Goal: Task Accomplishment & Management: Complete application form

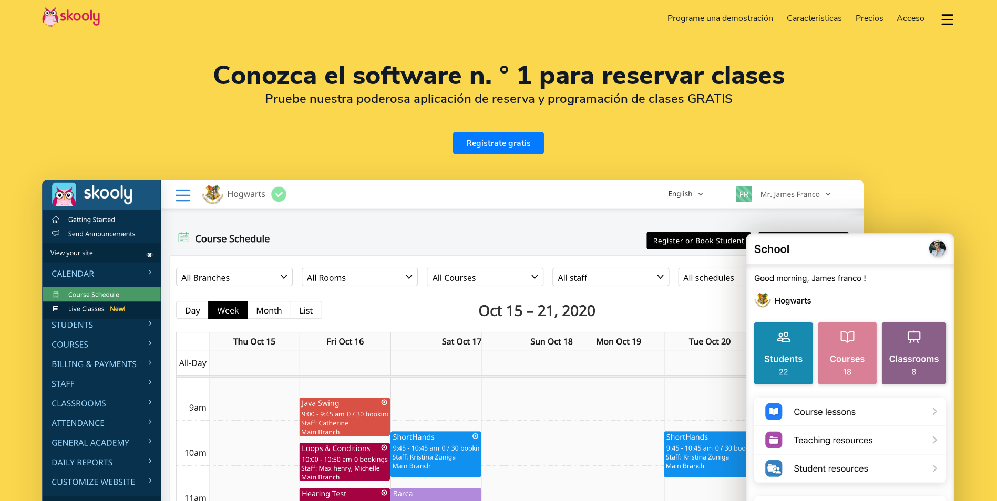
select select "es"
select select "1939"
select select "[US_STATE]"
select select "America/Puerto_Rico"
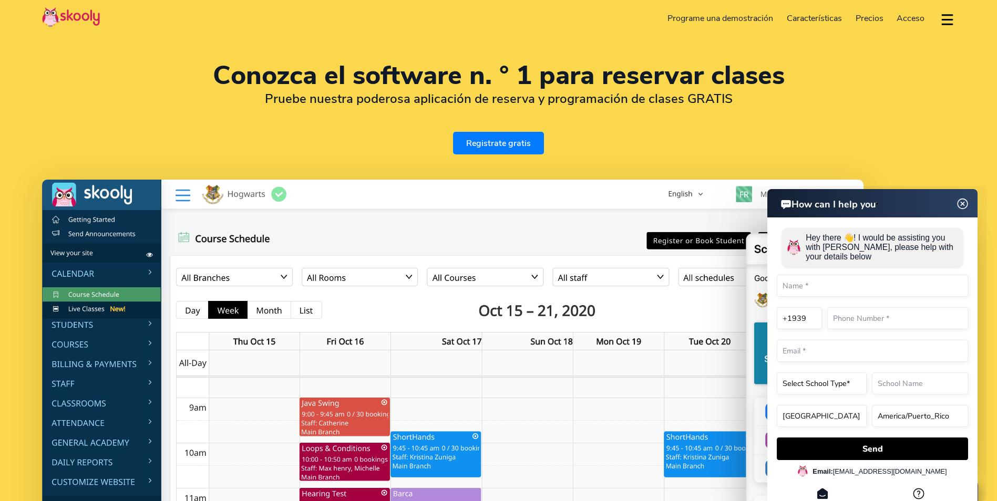
click at [748, 16] on link "Programe una demostración" at bounding box center [720, 18] width 119 height 17
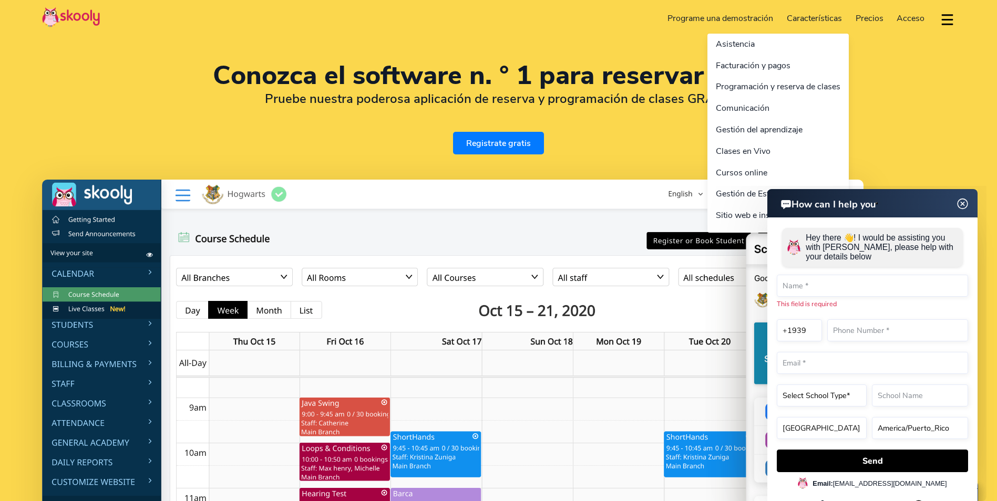
click at [807, 17] on link "Características" at bounding box center [814, 18] width 69 height 17
click at [779, 85] on link "Programación y reserva de clases" at bounding box center [777, 87] width 141 height 22
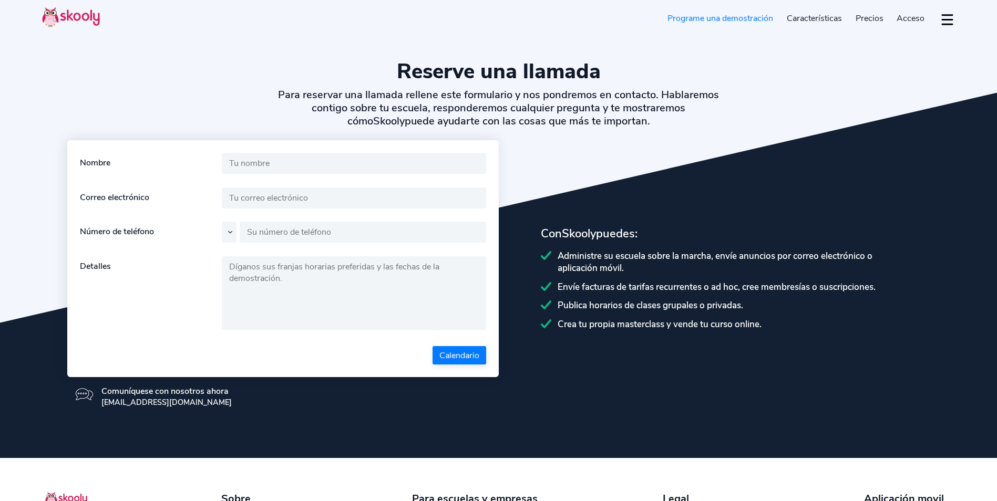
select select "es"
select select "1939"
select select "Puerto Rico"
select select "America/Puerto_Rico"
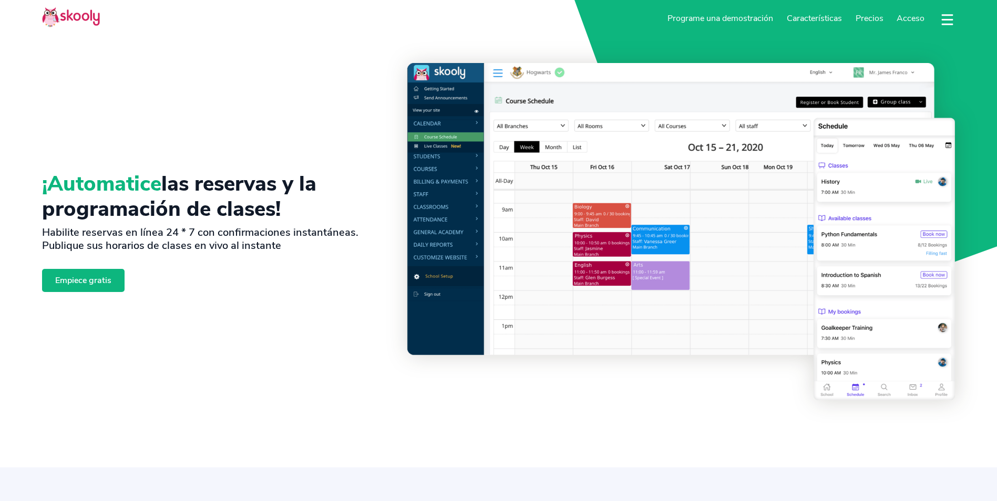
select select "es"
select select "1939"
select select "[US_STATE]"
select select "America/Puerto_Rico"
click at [80, 291] on link "Empiece gratis" at bounding box center [83, 280] width 82 height 23
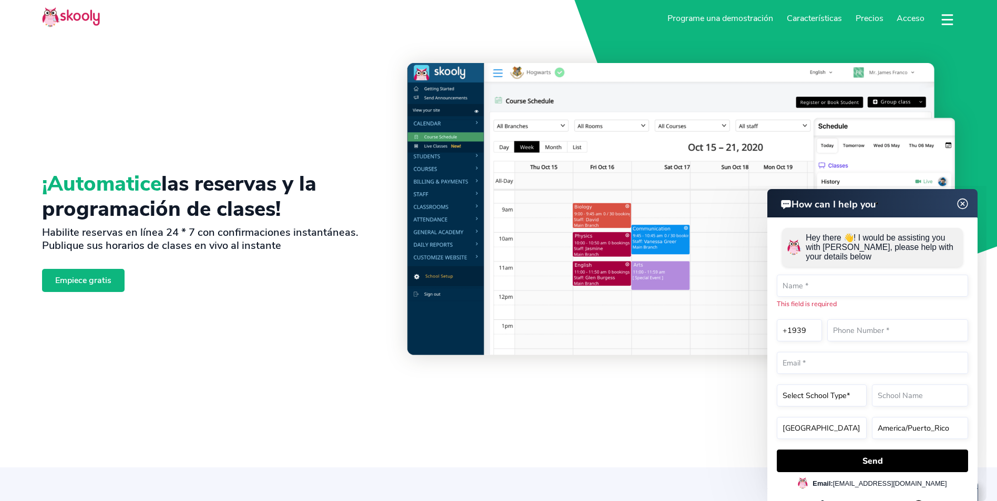
click at [864, 19] on span "Precios" at bounding box center [869, 19] width 28 height 12
click at [867, 14] on span "Precios" at bounding box center [869, 19] width 28 height 12
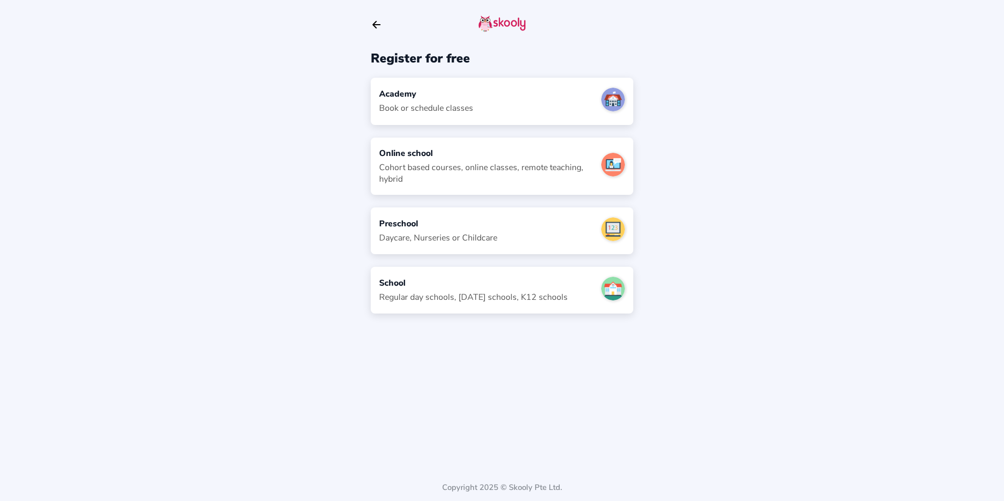
click at [469, 105] on div "Book or schedule classes" at bounding box center [426, 108] width 94 height 12
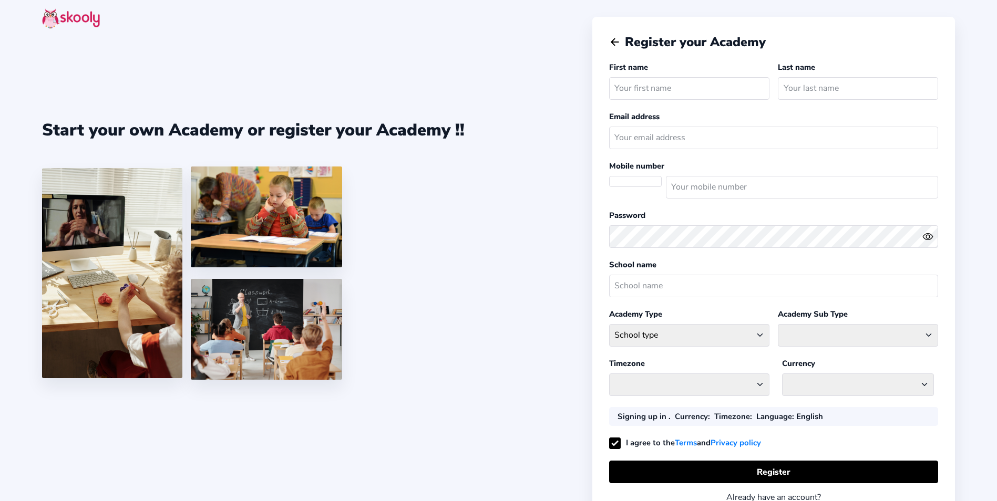
select select
select select "America/Puerto_Rico"
select select "USD $"
select select "PR"
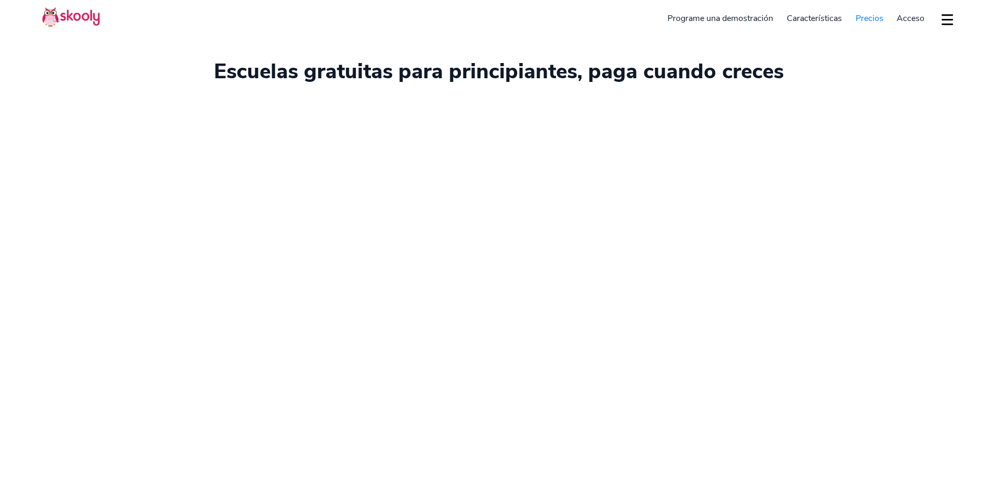
select select "es"
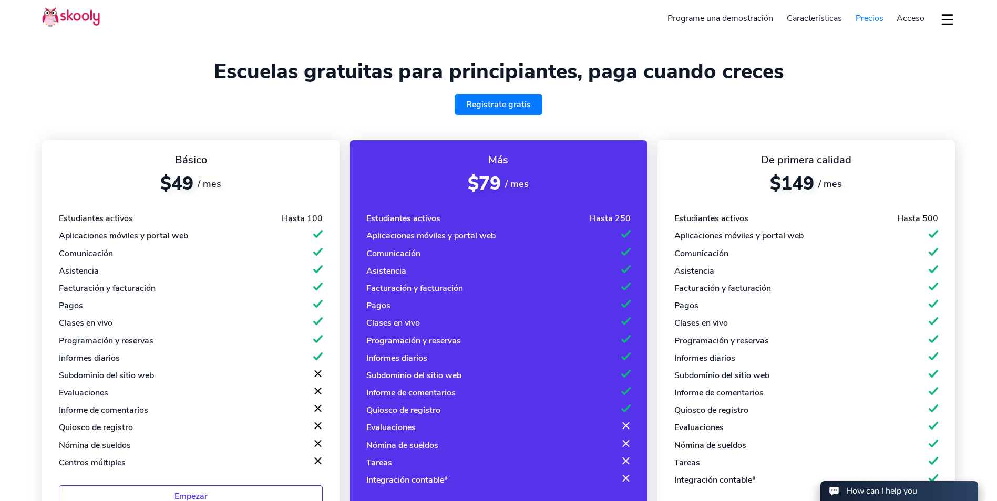
select select "1939"
select select "[US_STATE]"
select select "America/Puerto_Rico"
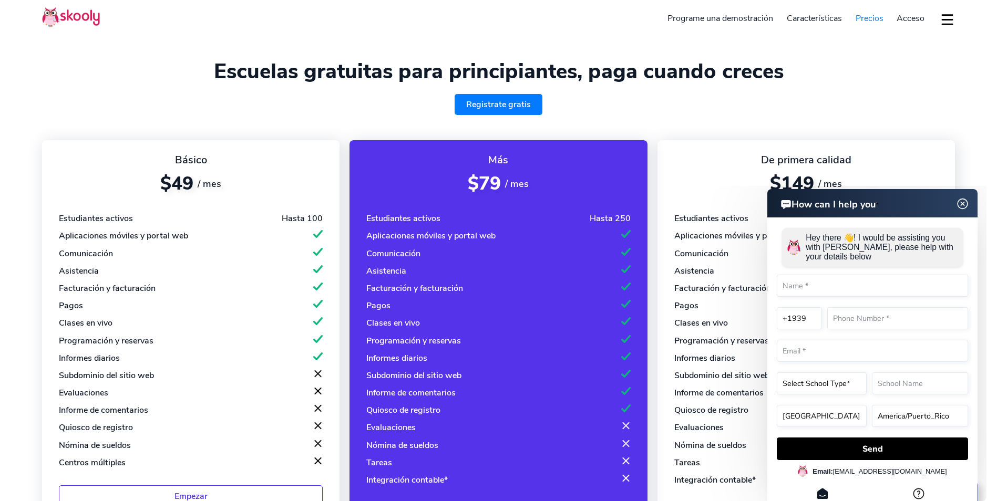
click at [969, 202] on img at bounding box center [962, 204] width 20 height 13
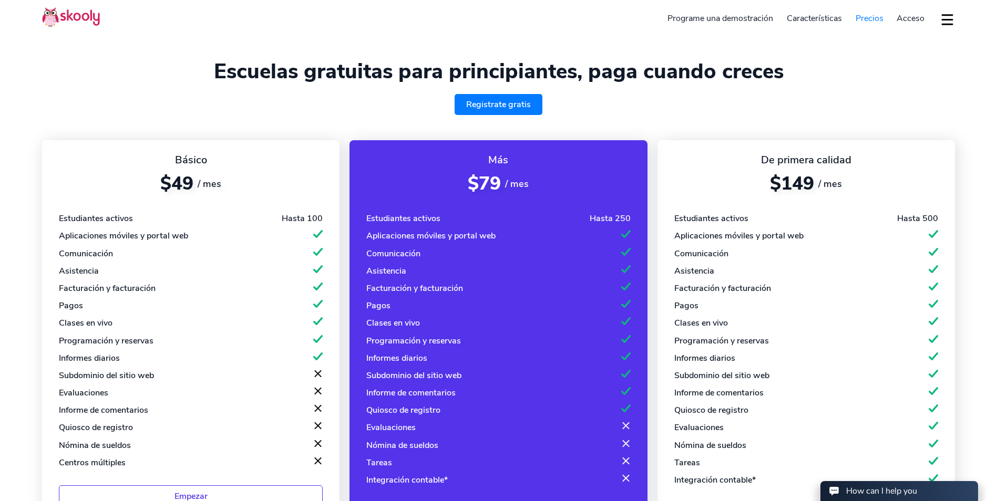
click at [719, 19] on link "Programe una demostración" at bounding box center [720, 18] width 119 height 17
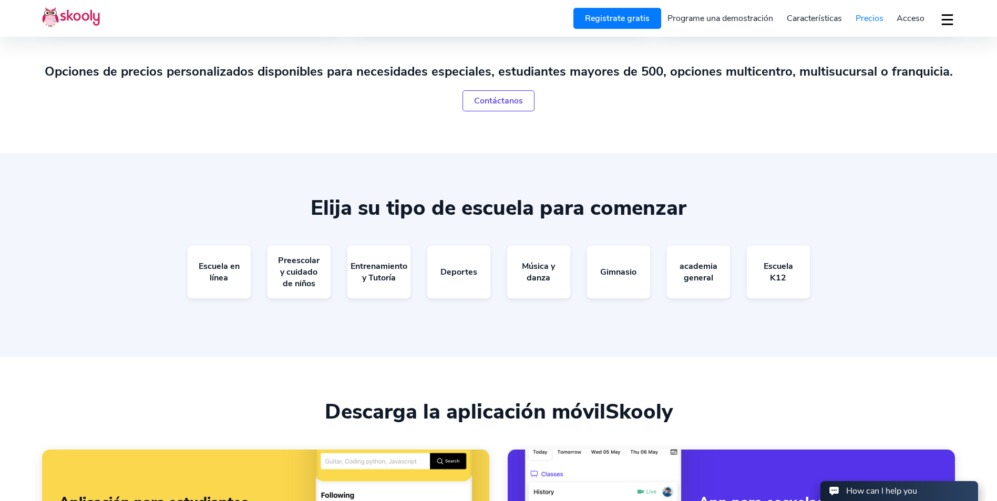
scroll to position [525, 0]
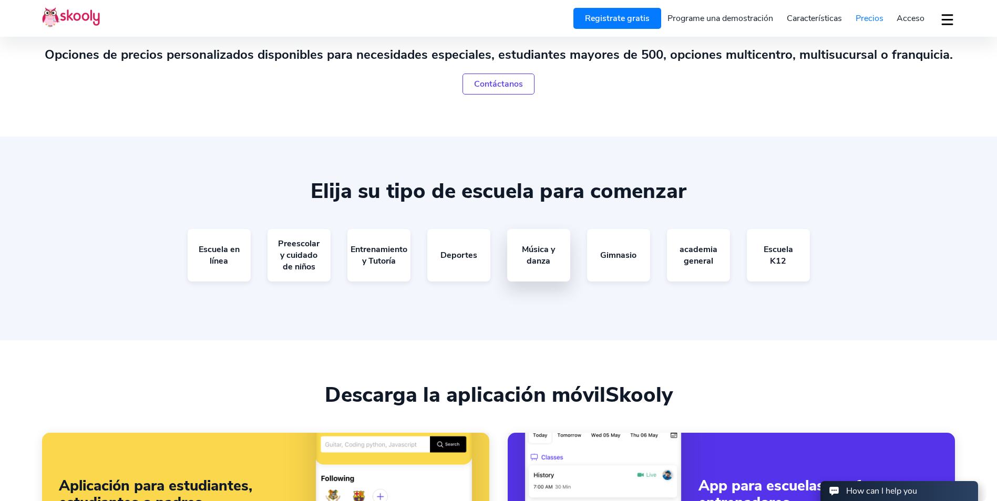
click at [540, 254] on link "Música y danza" at bounding box center [538, 255] width 63 height 53
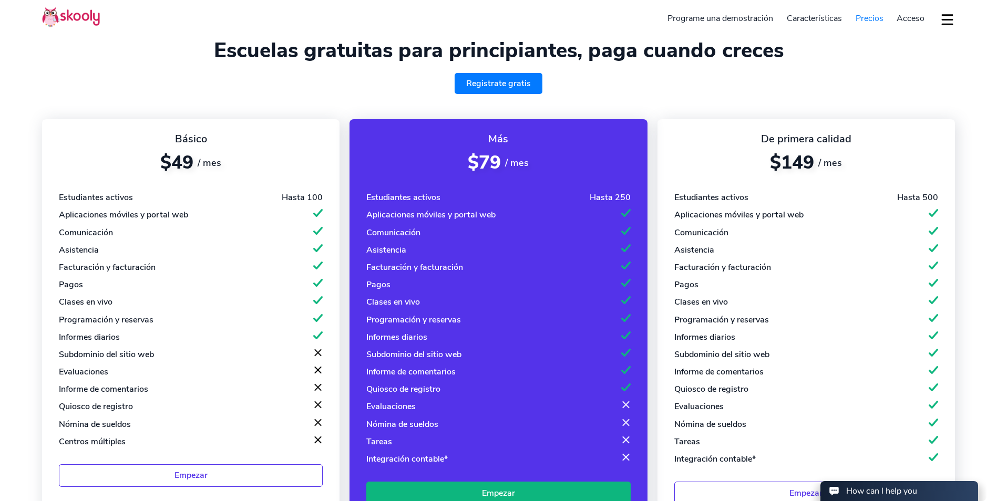
scroll to position [0, 0]
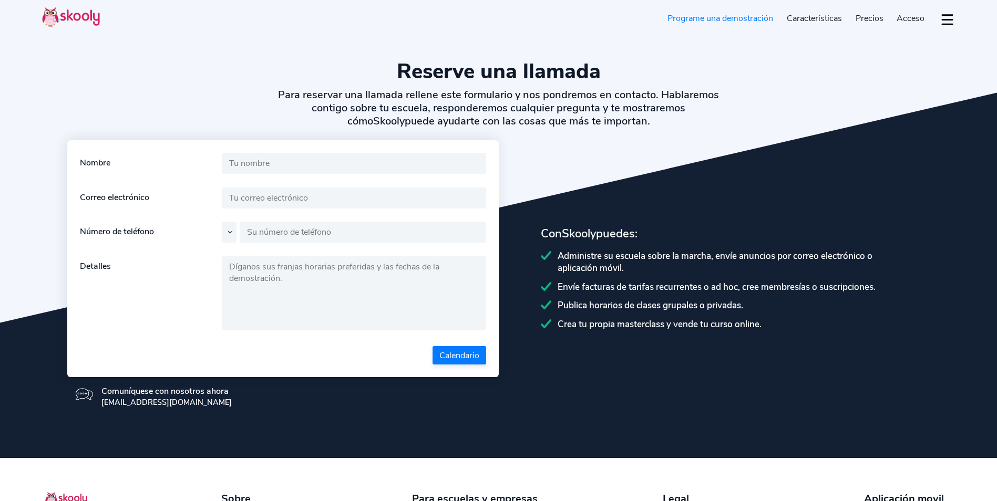
select select "es"
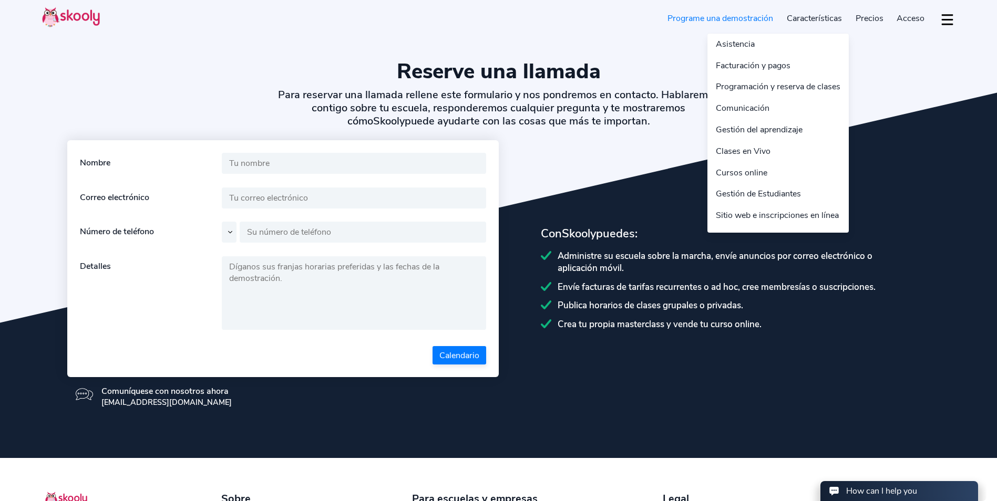
click at [820, 18] on link "Características" at bounding box center [814, 18] width 69 height 17
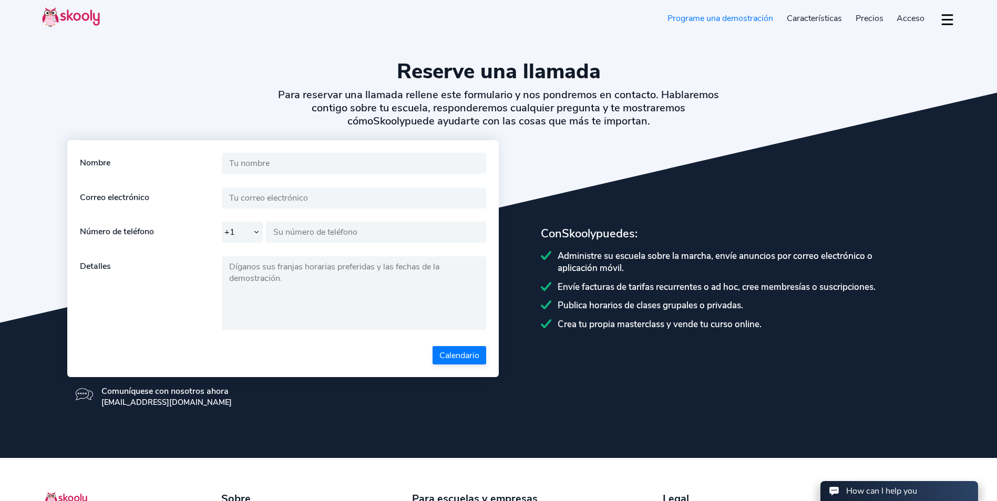
select select "1939"
select select "Puerto Rico"
select select "America/Puerto_Rico"
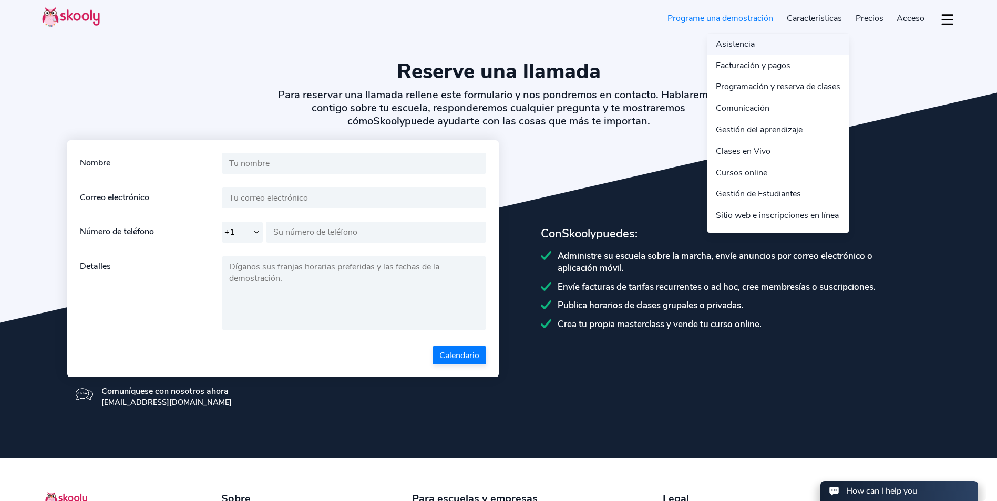
click at [740, 45] on link "Asistencia" at bounding box center [777, 45] width 141 height 22
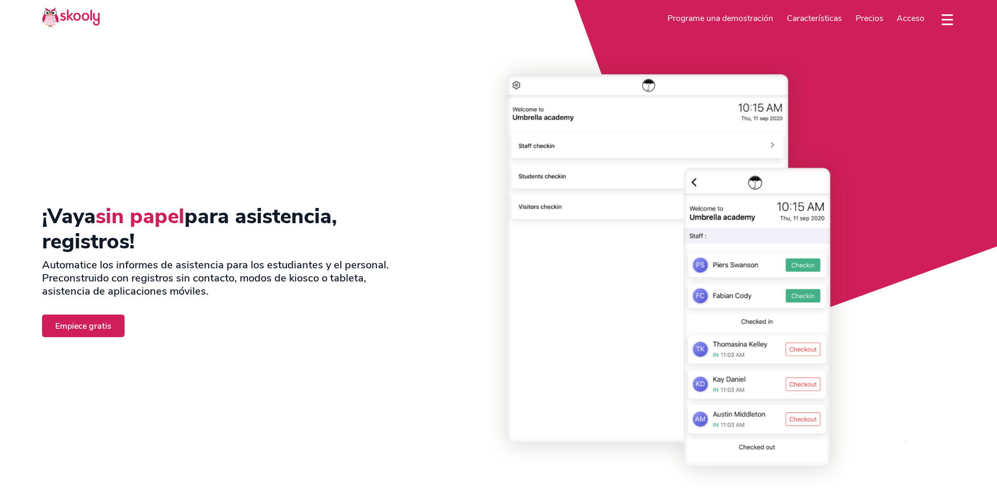
select select "es"
select select "1939"
select select "[US_STATE]"
select select "America/Puerto_Rico"
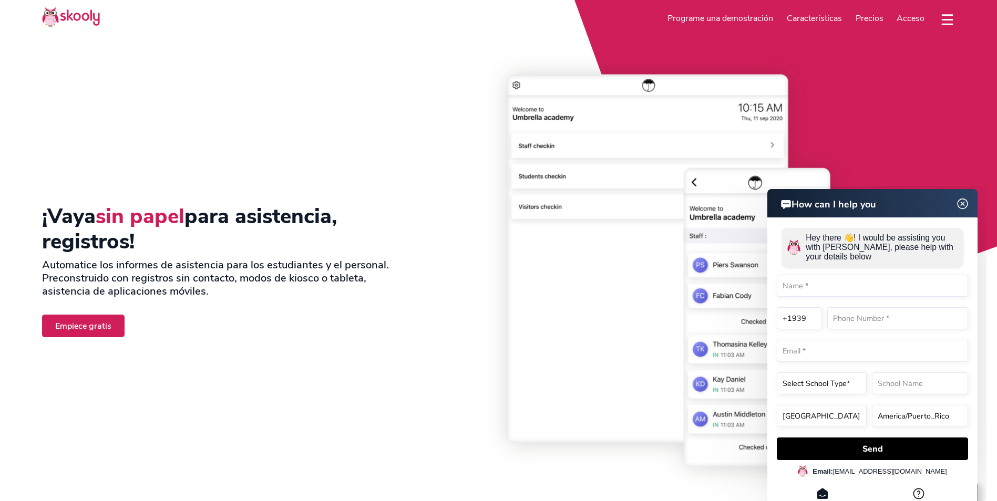
click at [966, 202] on img at bounding box center [962, 204] width 20 height 13
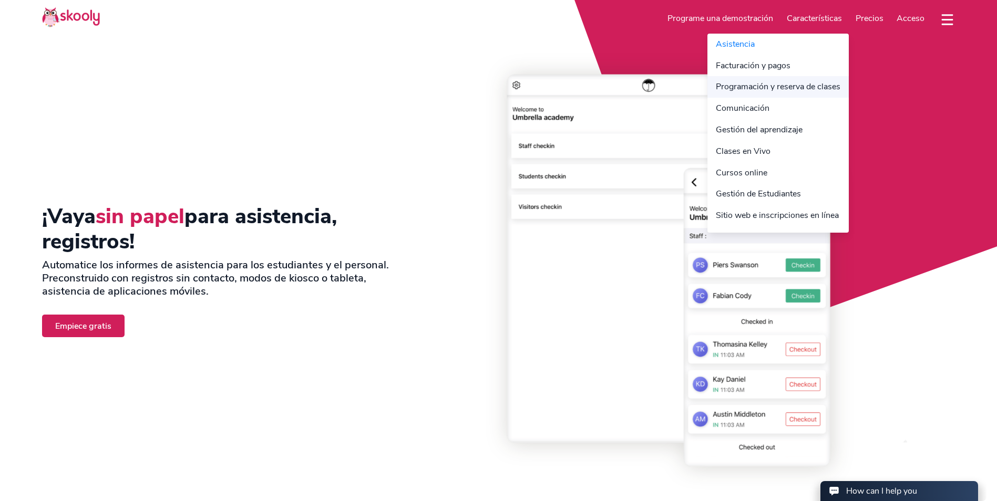
click at [812, 90] on link "Programación y reserva de clases" at bounding box center [777, 87] width 141 height 22
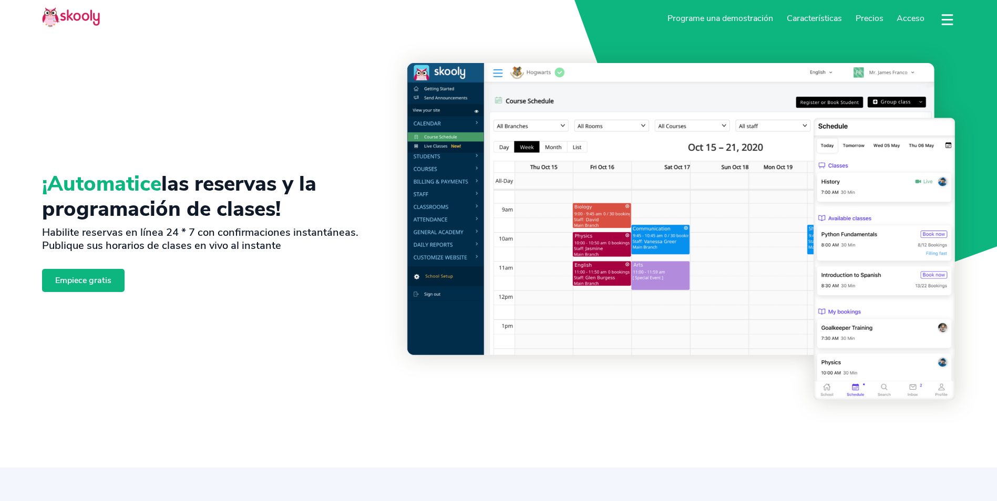
select select "es"
select select "1939"
select select "[US_STATE]"
select select "America/Puerto_Rico"
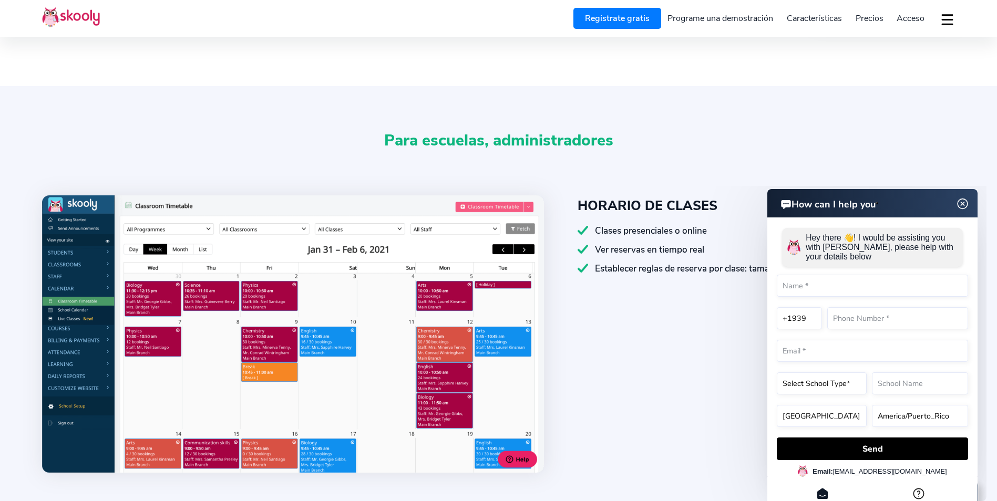
scroll to position [420, 0]
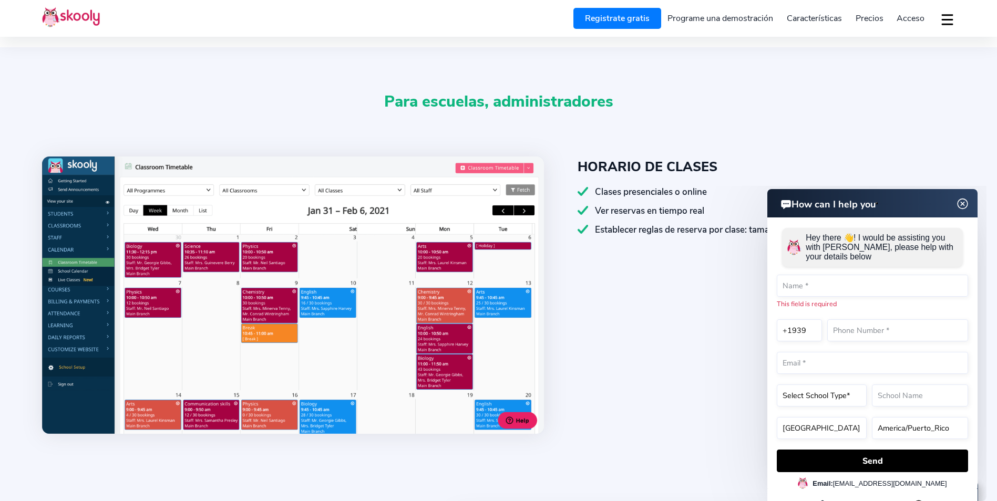
click at [963, 205] on img at bounding box center [962, 204] width 20 height 13
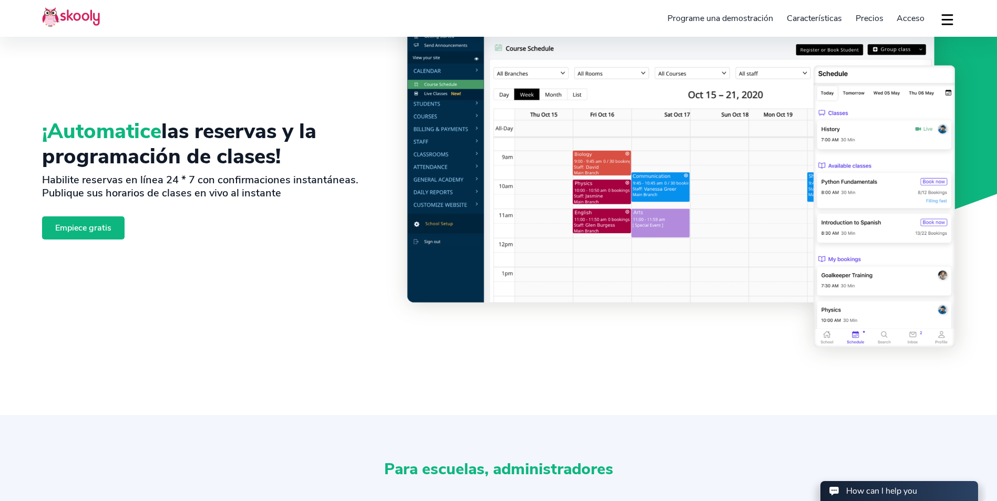
scroll to position [0, 0]
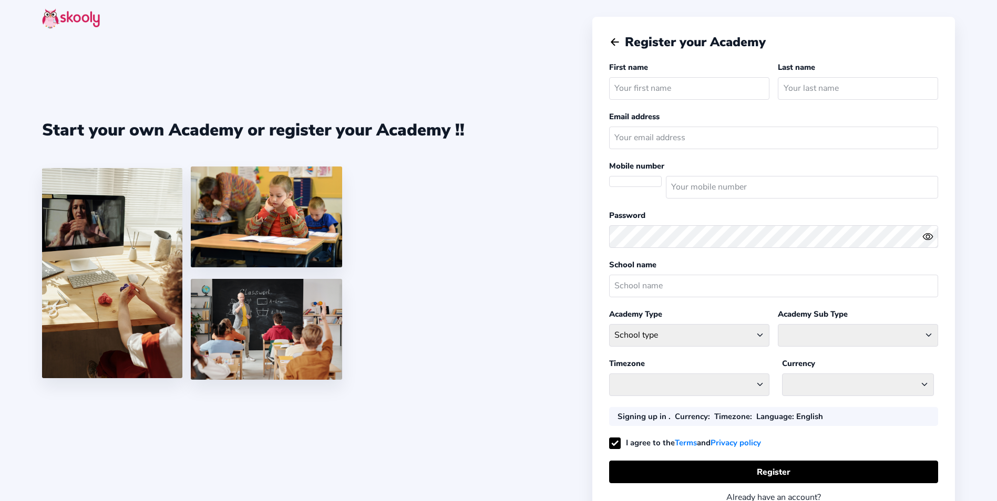
select select
select select "America/Puerto_Rico"
select select "USD $"
select select "PR"
